Goal: Use online tool/utility: Utilize a website feature to perform a specific function

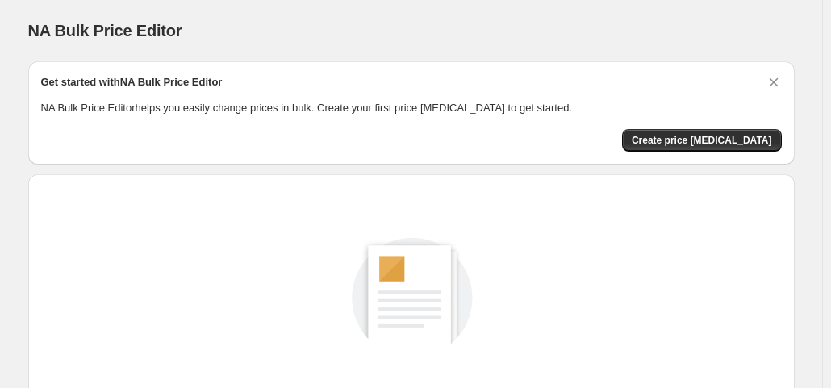
scroll to position [215, 0]
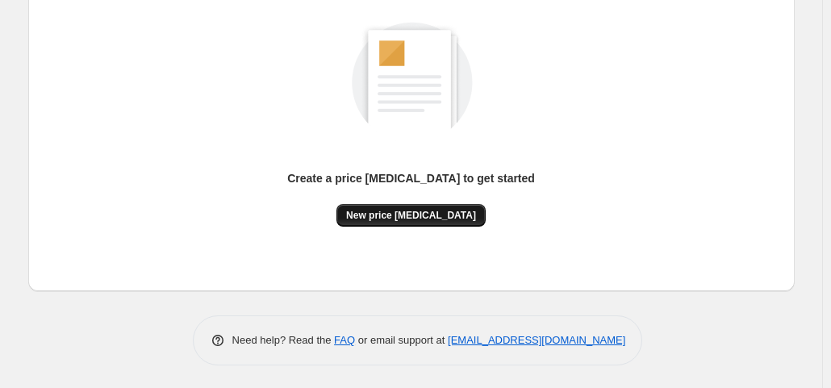
click at [415, 209] on span "New price [MEDICAL_DATA]" at bounding box center [411, 215] width 130 height 13
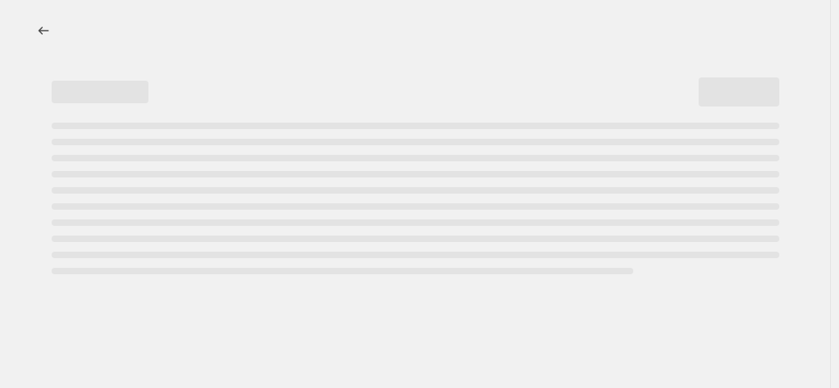
select select "percentage"
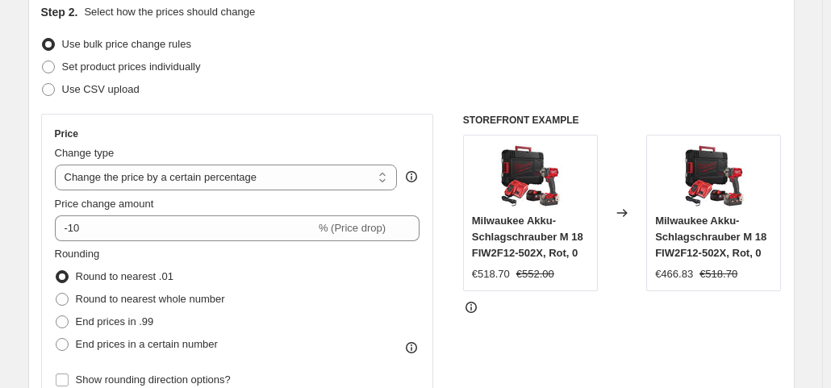
scroll to position [194, 0]
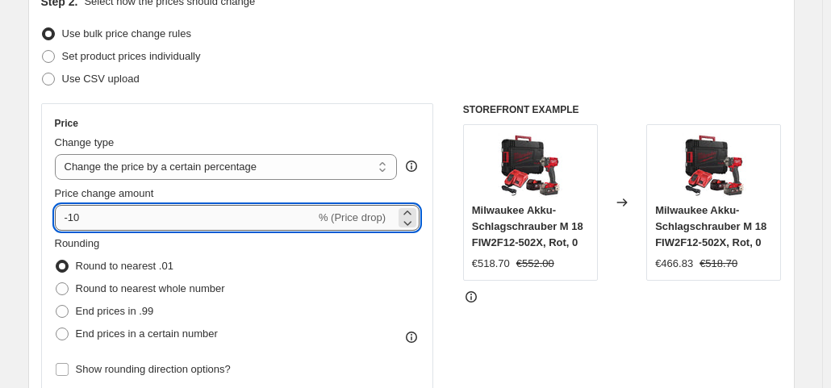
click at [176, 213] on input "-10" at bounding box center [185, 218] width 260 height 26
type input "-1"
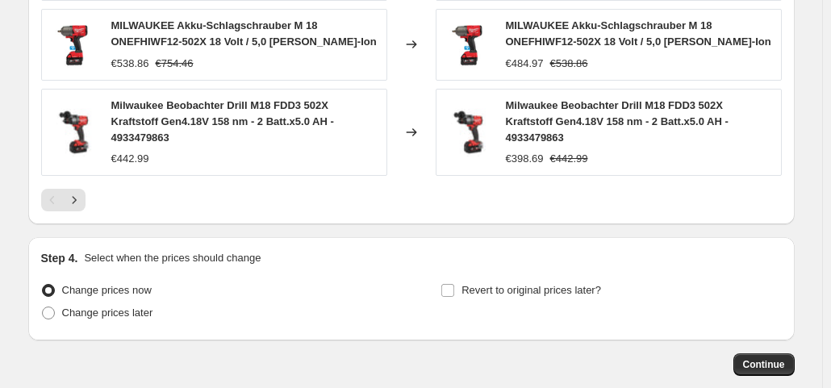
scroll to position [1262, 0]
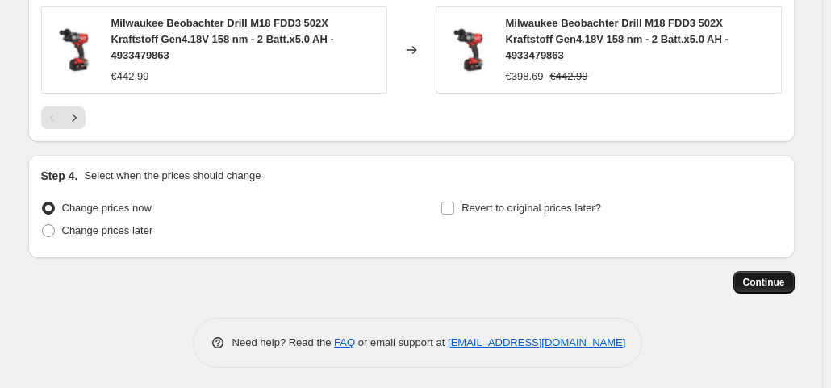
type input "-35"
click at [777, 279] on span "Continue" at bounding box center [764, 282] width 42 height 13
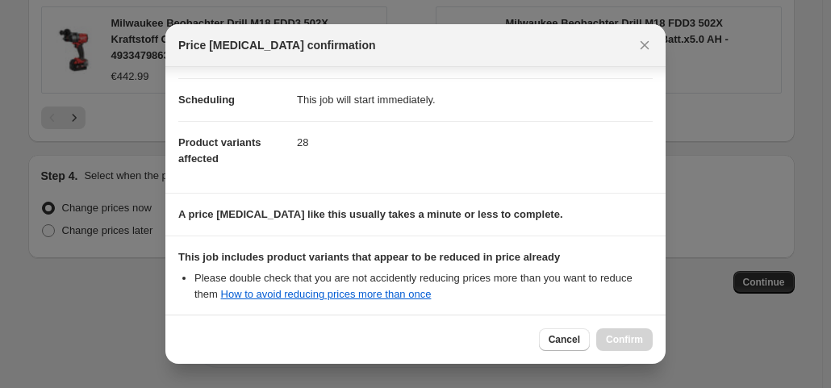
scroll to position [288, 0]
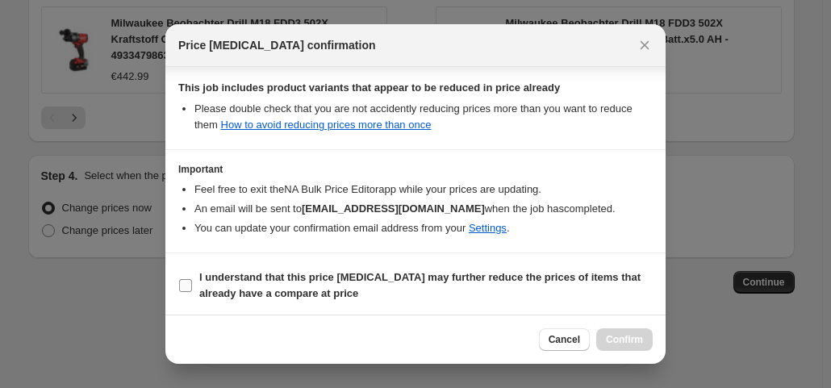
click at [184, 285] on input "I understand that this price [MEDICAL_DATA] may further reduce the prices of it…" at bounding box center [185, 285] width 13 height 13
checkbox input "true"
click at [613, 331] on button "Confirm" at bounding box center [624, 339] width 56 height 23
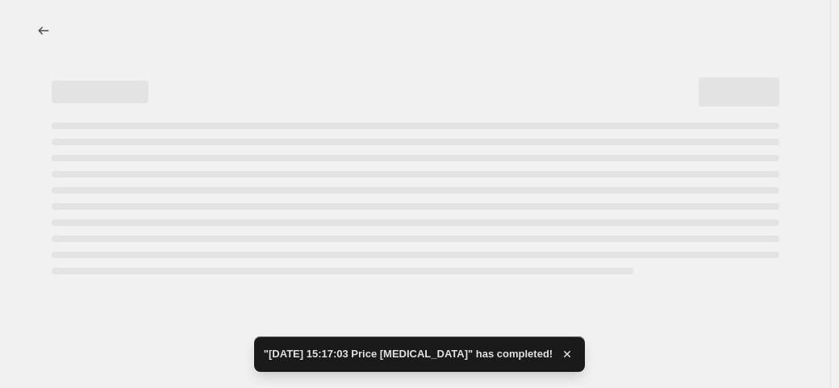
select select "percentage"
